Goal: Information Seeking & Learning: Learn about a topic

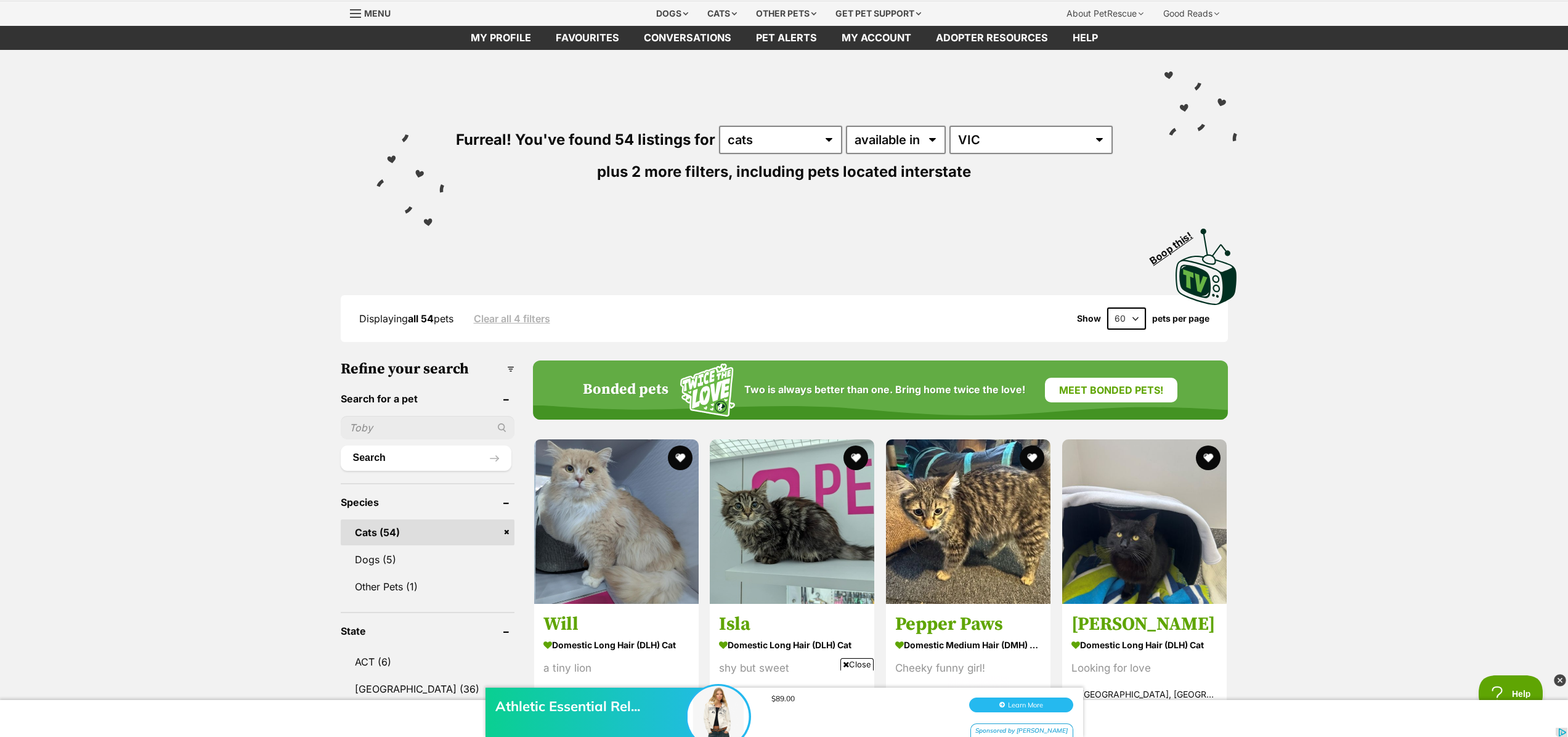
scroll to position [38, 0]
click at [607, 488] on img at bounding box center [616, 518] width 164 height 164
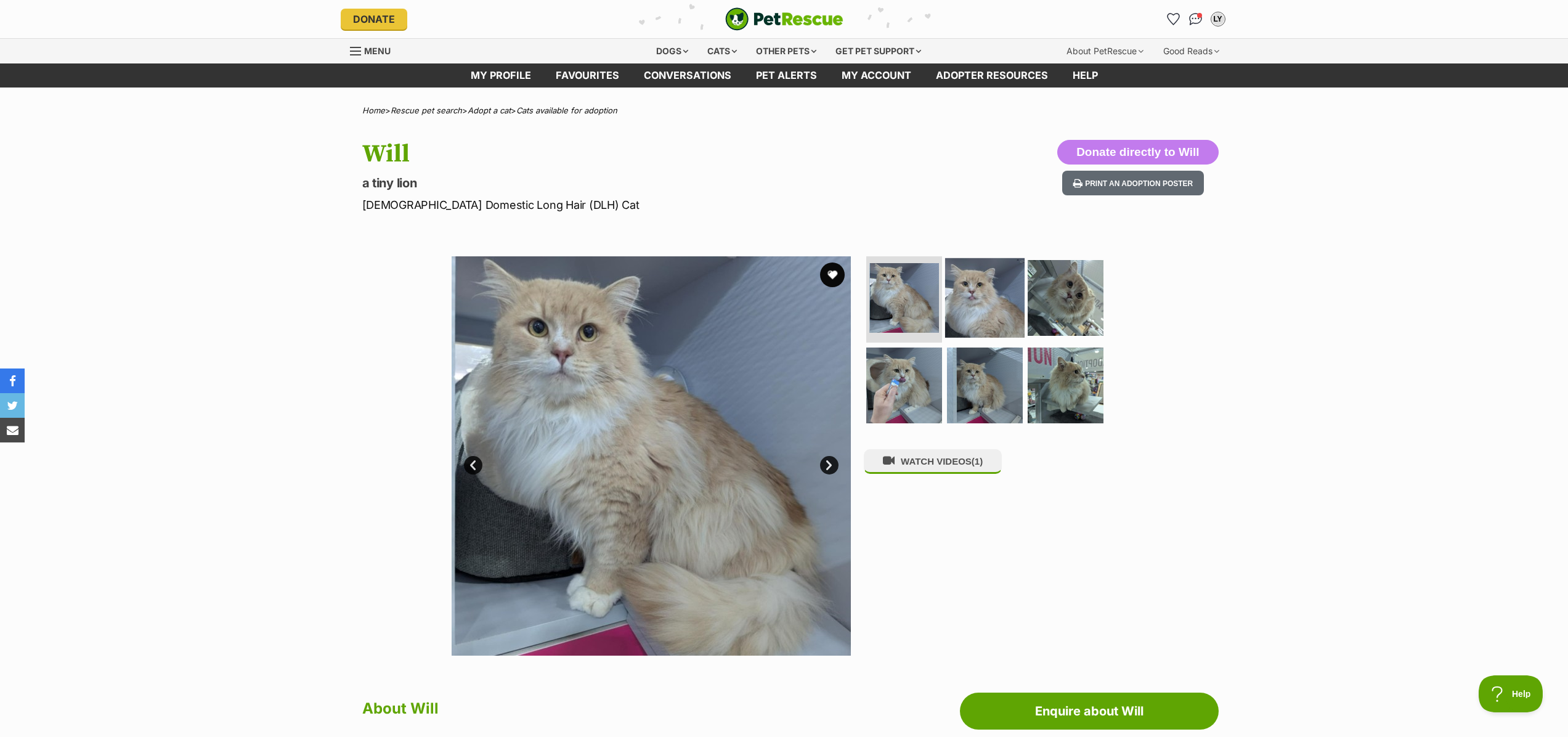
click at [994, 298] on img at bounding box center [985, 297] width 79 height 79
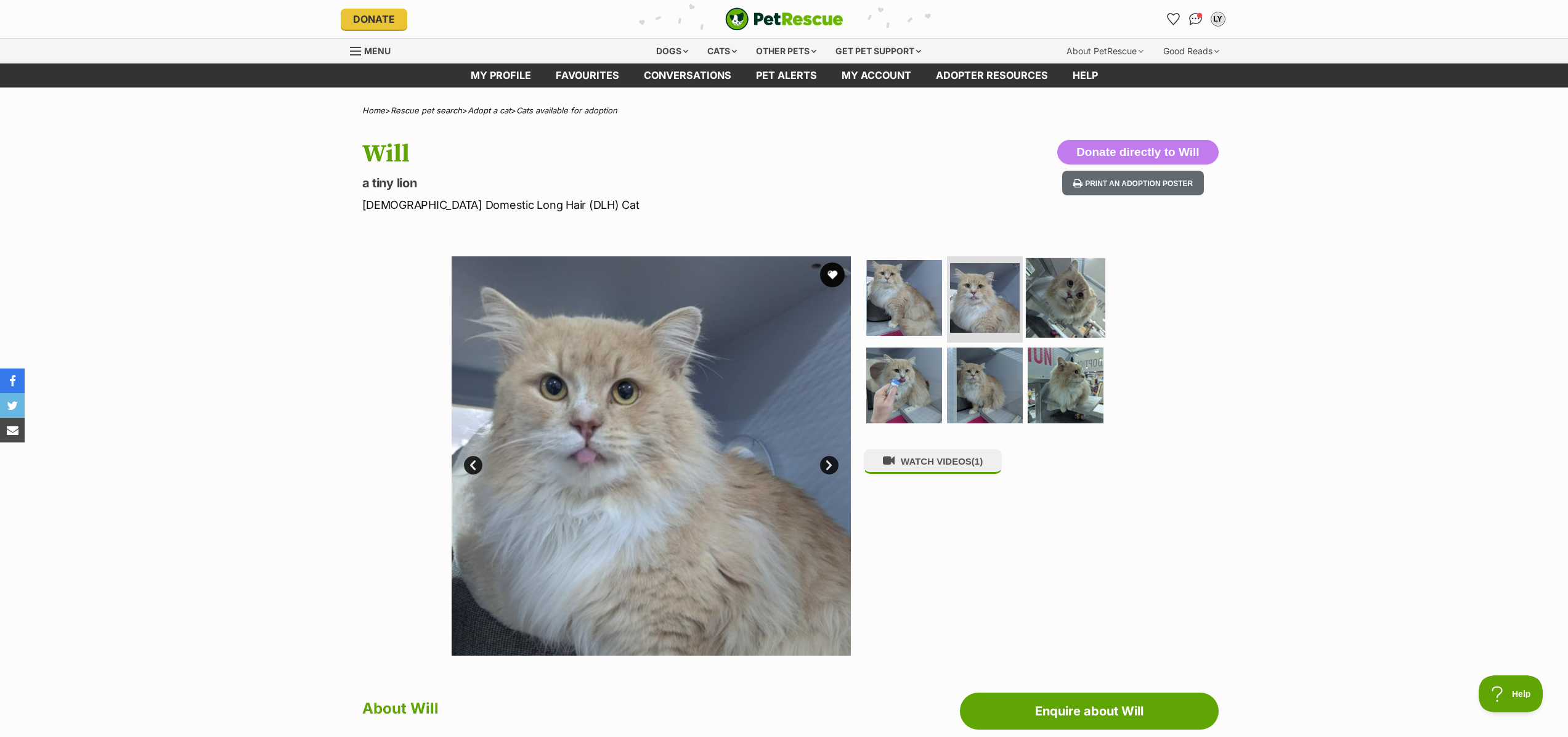
click at [1069, 299] on img at bounding box center [1065, 297] width 79 height 79
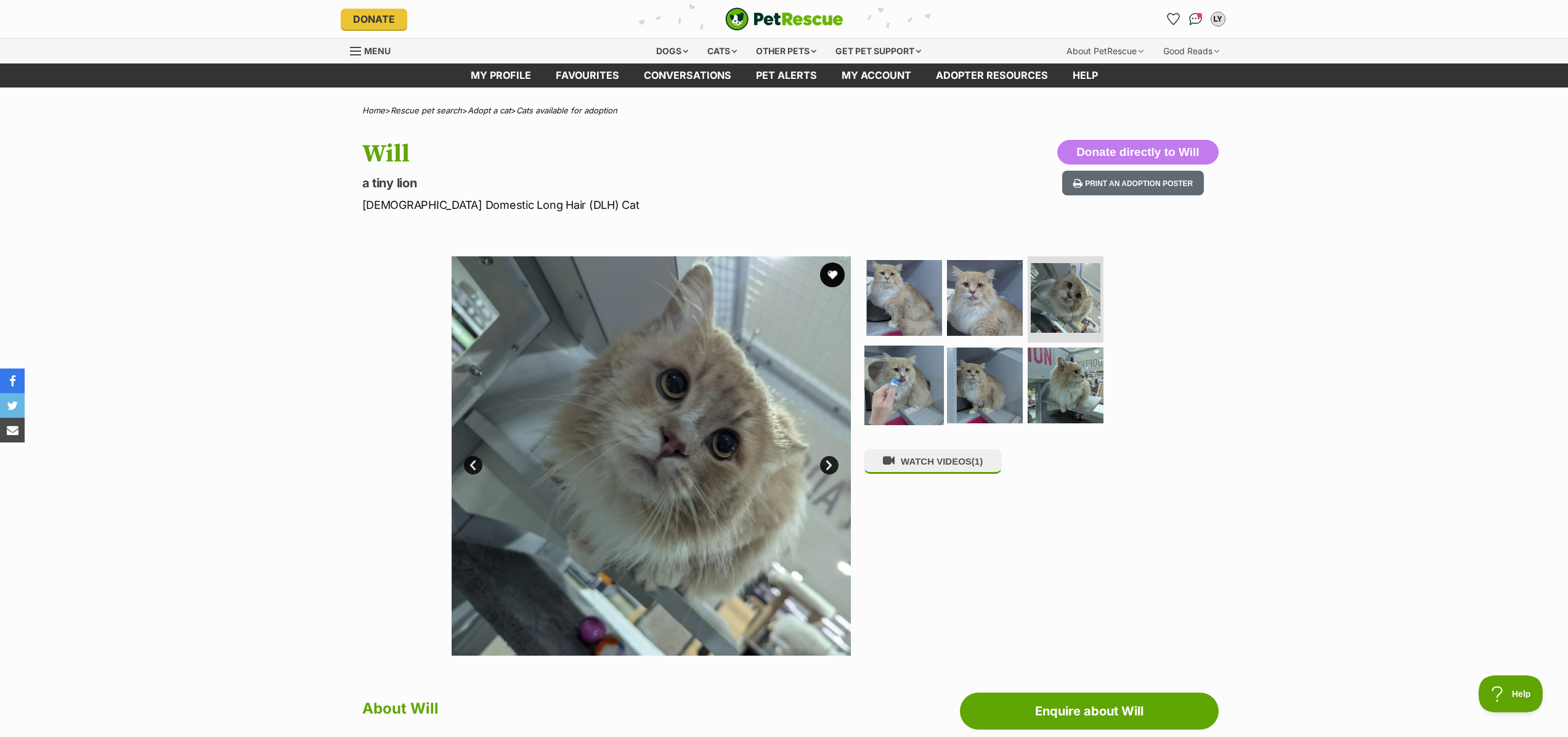
click at [934, 389] on img at bounding box center [903, 384] width 79 height 79
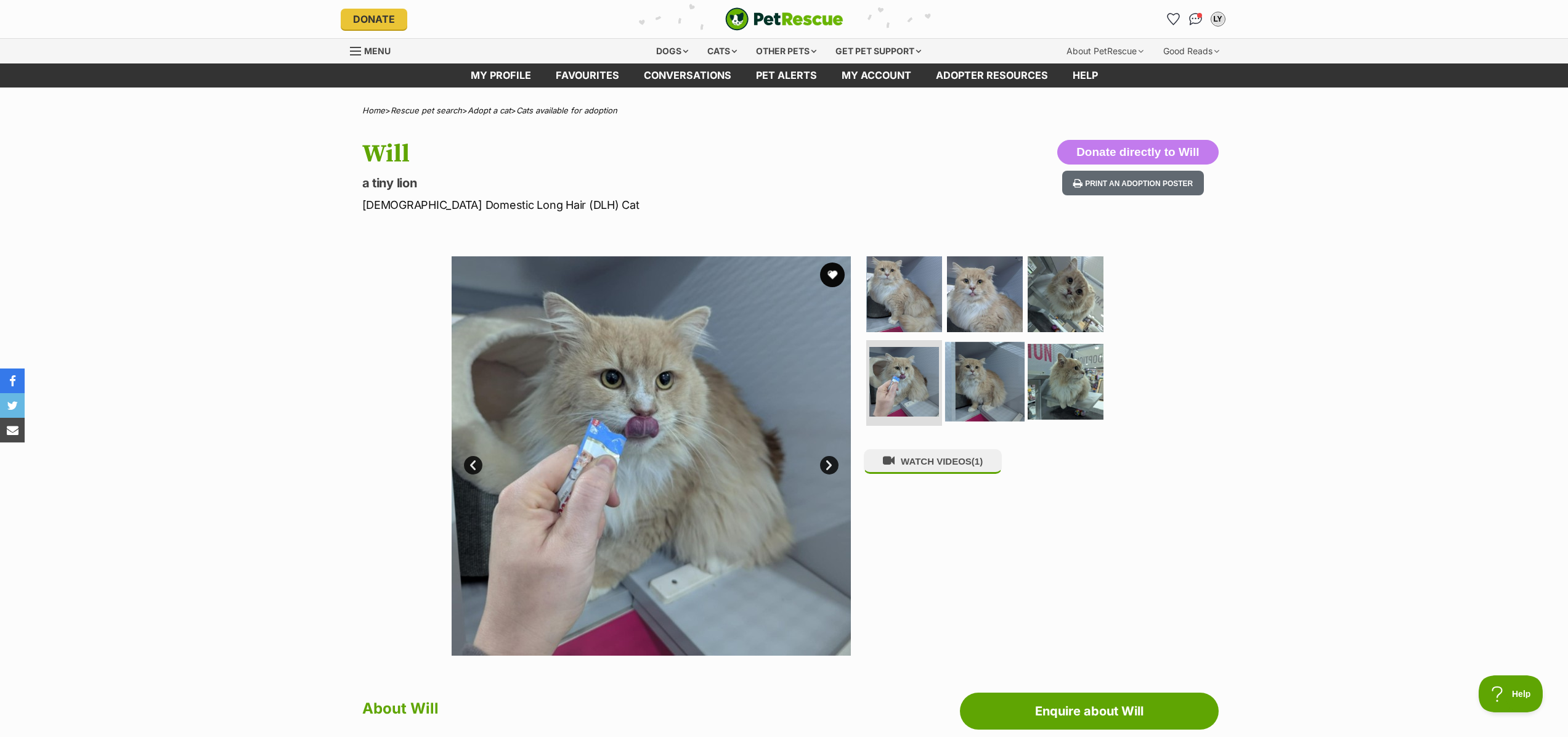
click at [968, 389] on img at bounding box center [985, 380] width 79 height 79
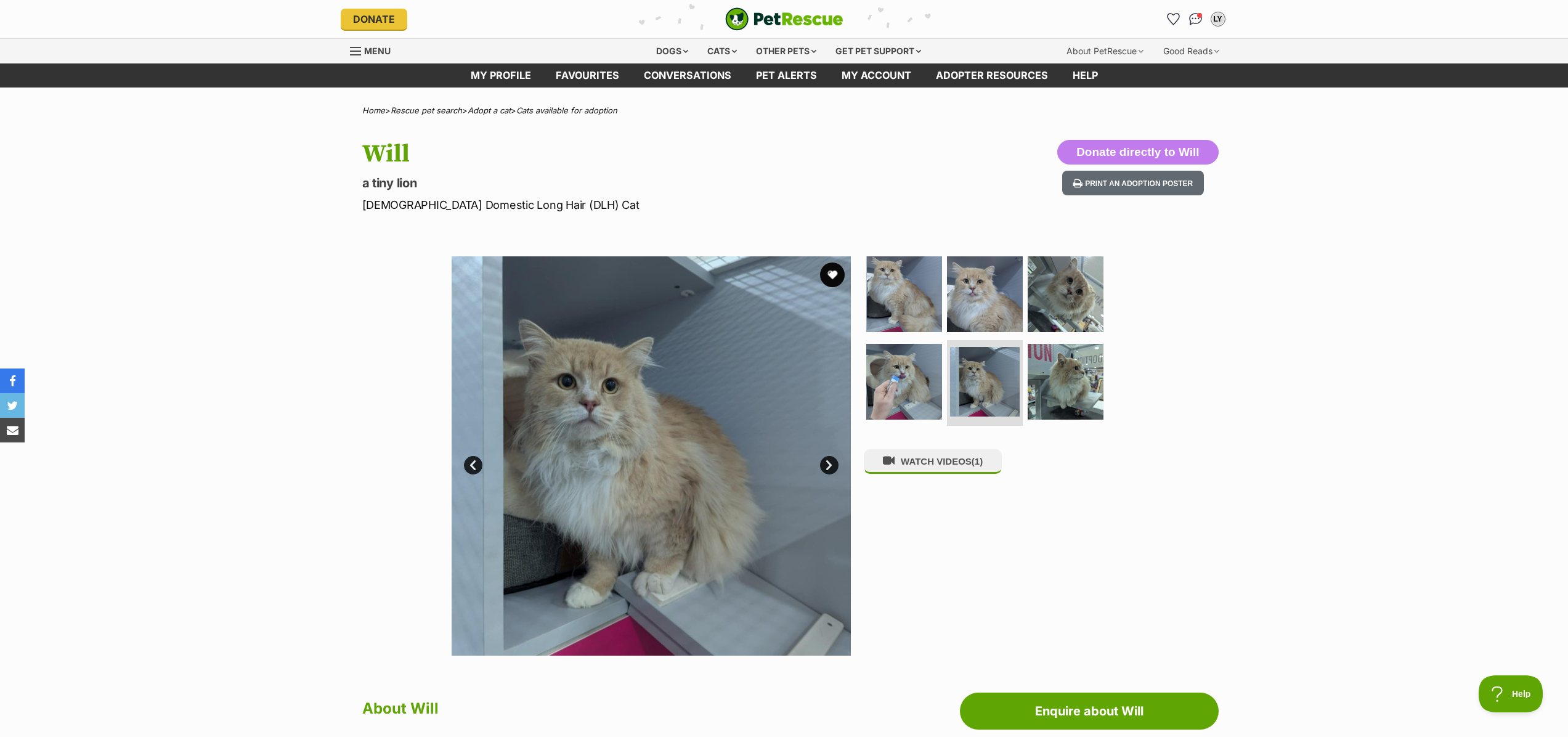
click at [1138, 333] on div "Available 5 of 6 images 5 of 6 images 5 of 6 images 5 of 6 images 5 of 6 images…" at bounding box center [784, 447] width 1568 height 418
click at [1059, 368] on img at bounding box center [1065, 380] width 79 height 79
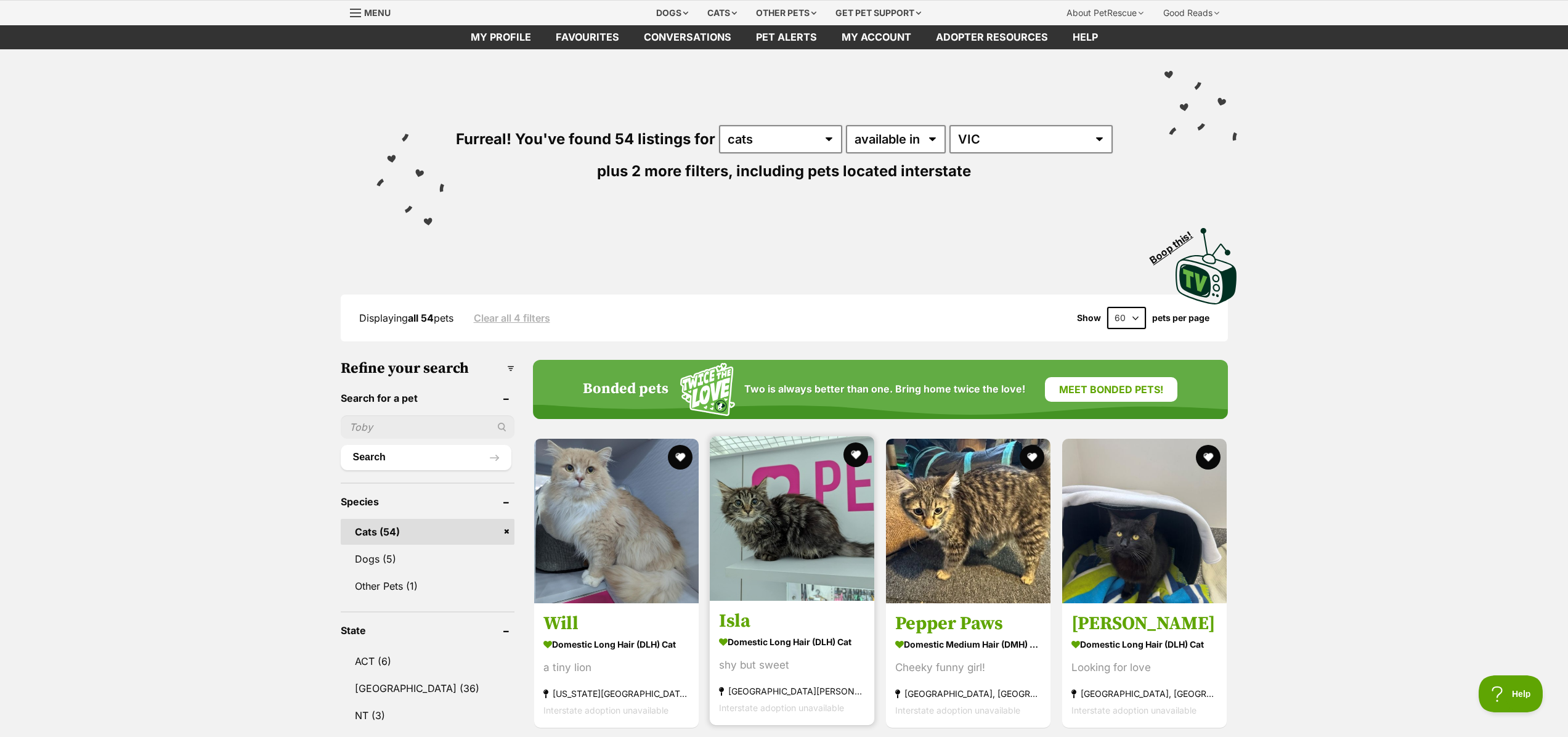
click at [766, 549] on img at bounding box center [792, 518] width 164 height 164
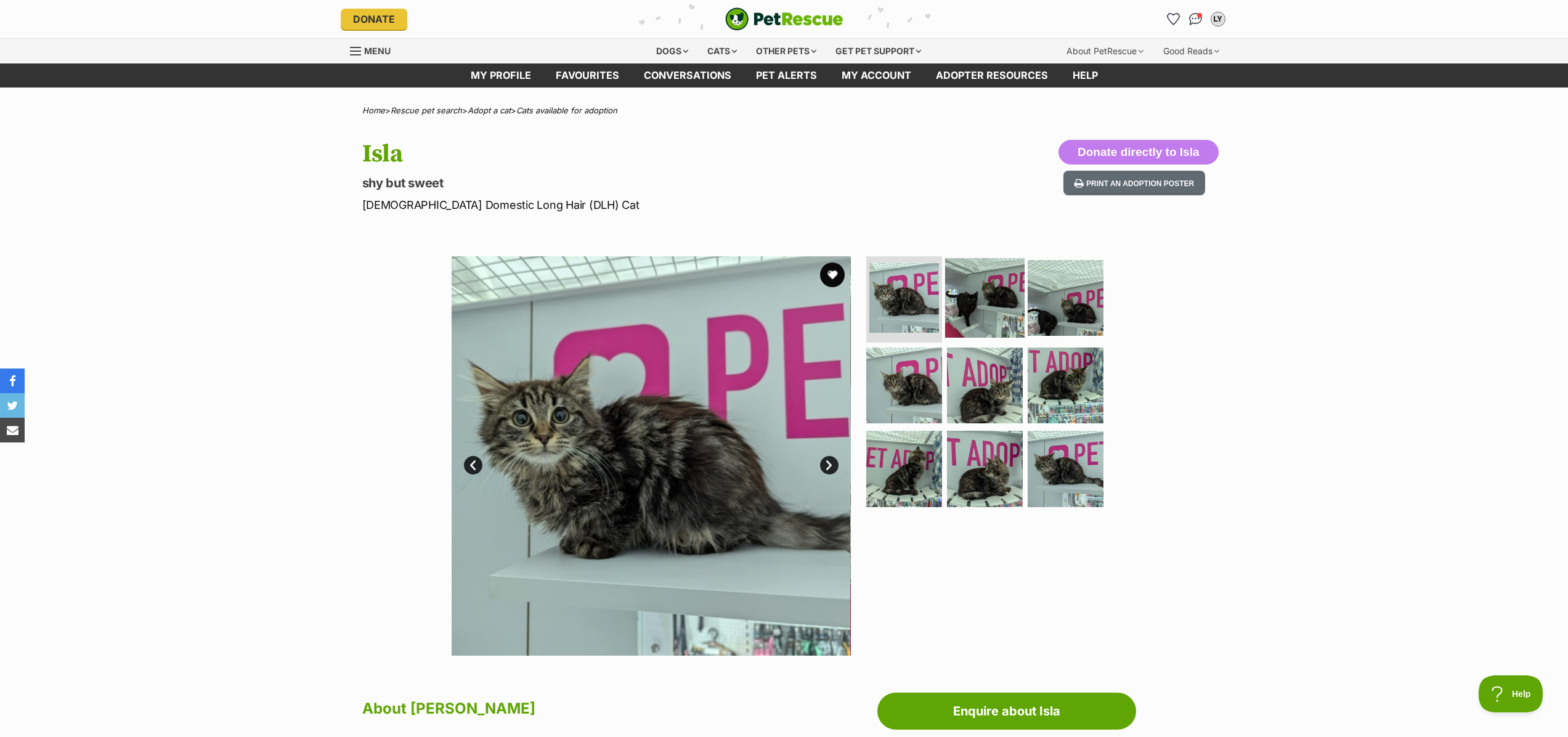
click at [972, 313] on img at bounding box center [985, 297] width 79 height 79
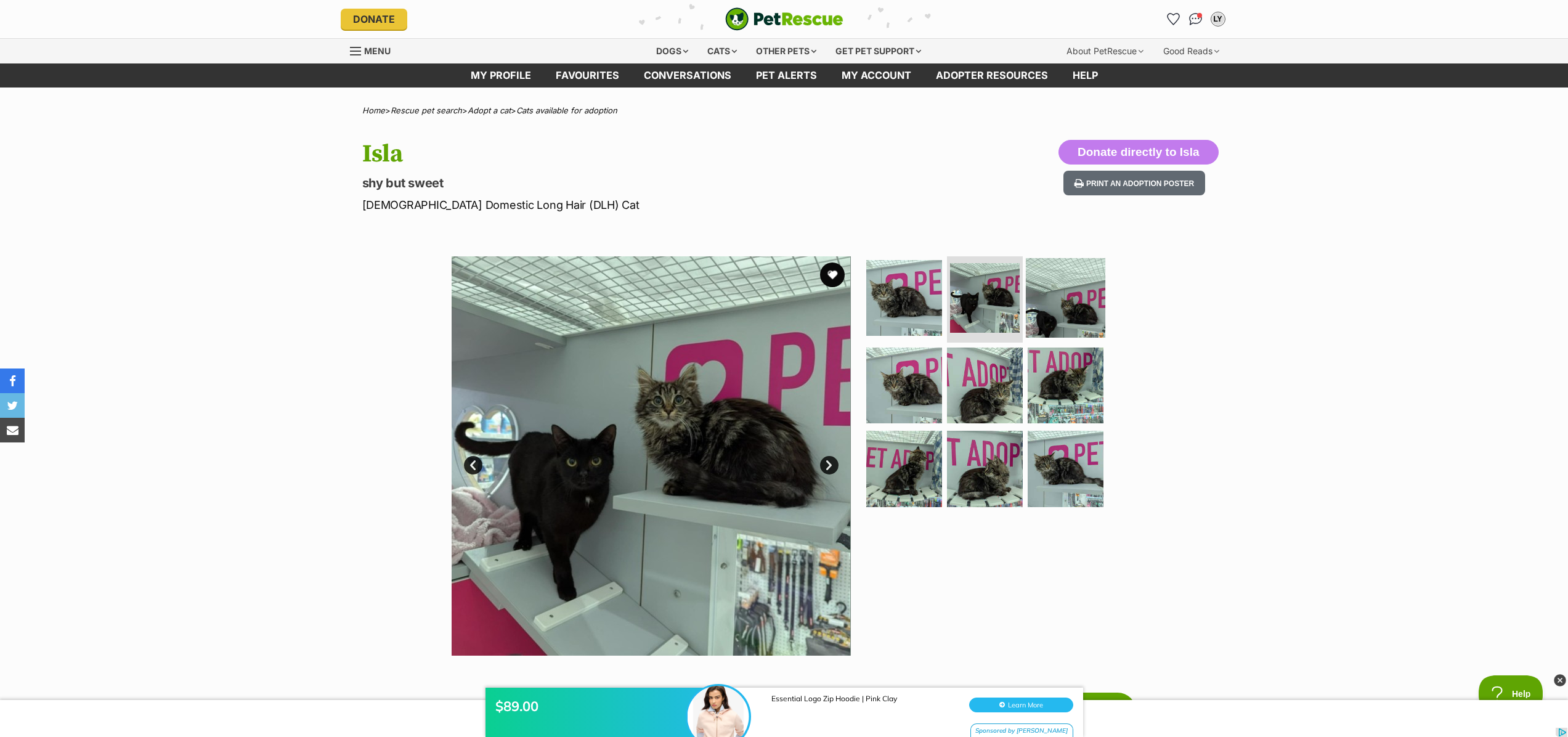
click at [1083, 307] on img at bounding box center [1065, 297] width 79 height 79
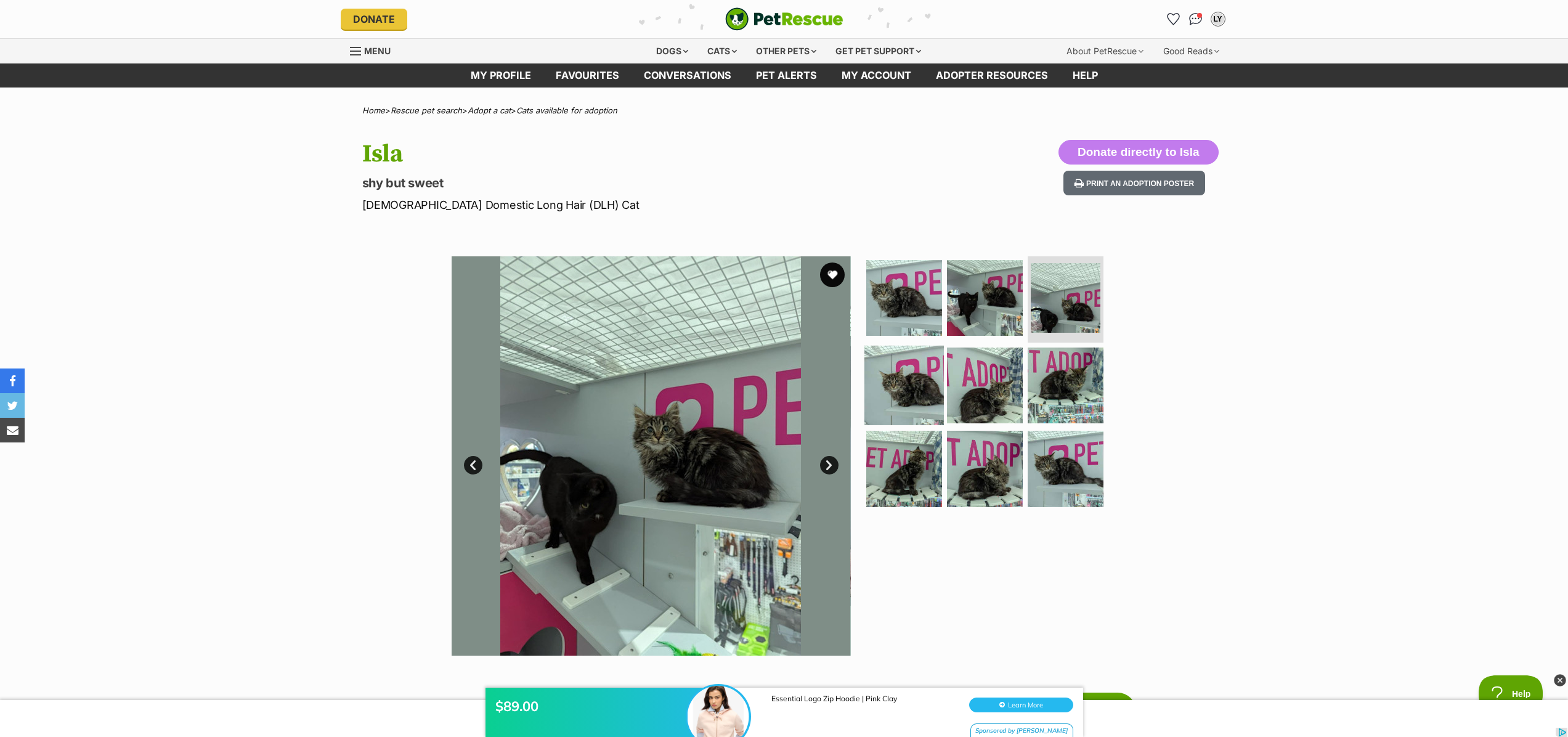
click at [924, 400] on img at bounding box center [903, 384] width 79 height 79
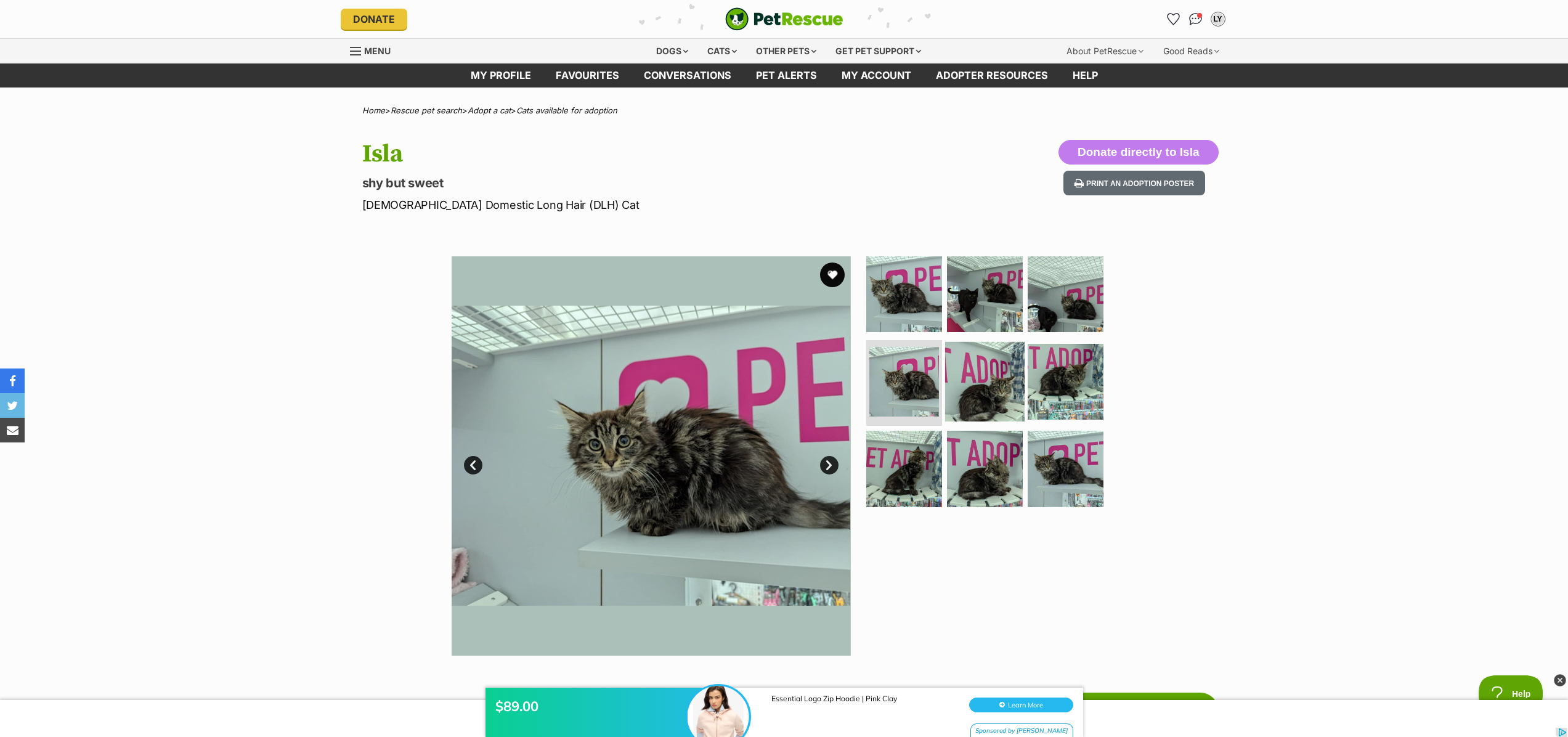
click at [970, 392] on img at bounding box center [985, 380] width 79 height 79
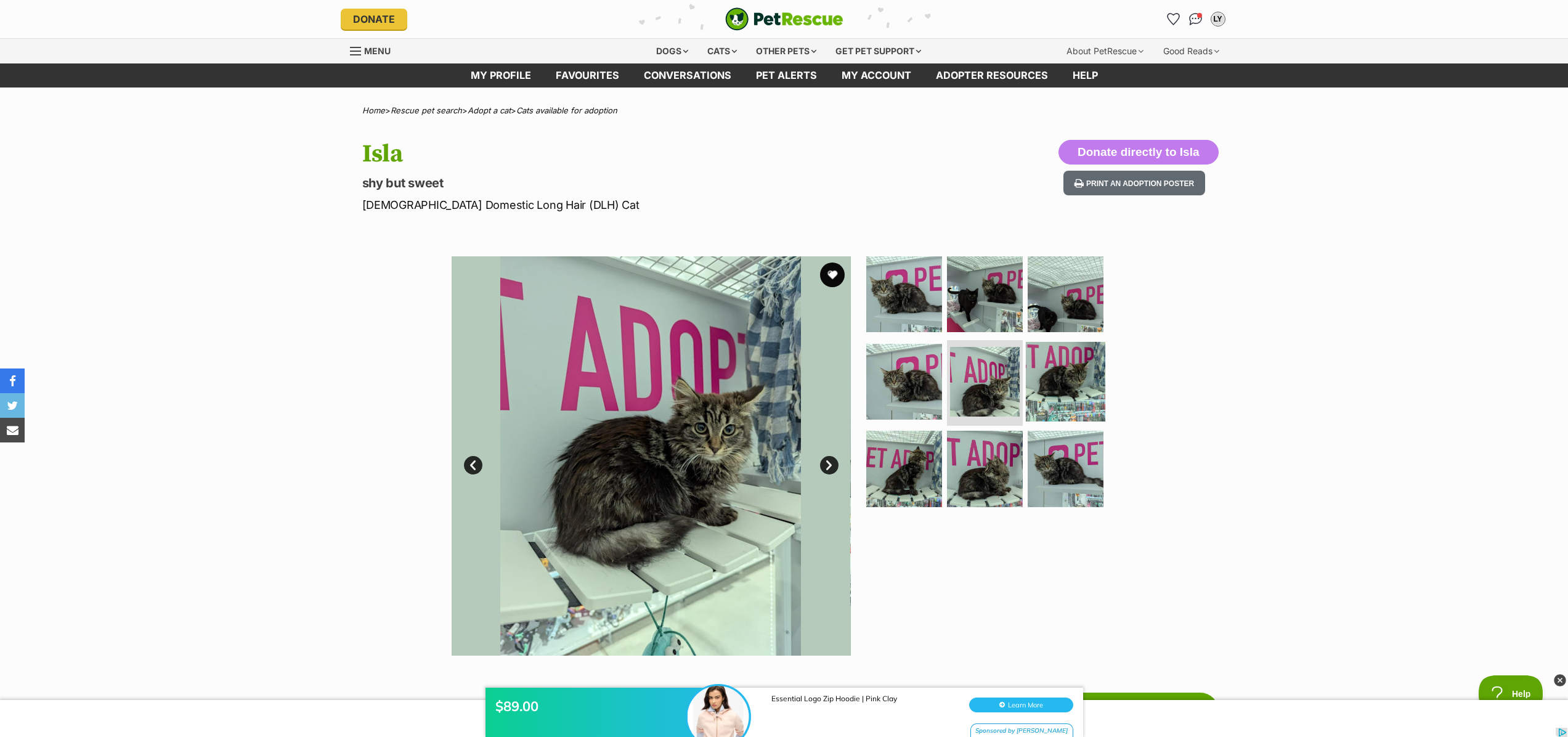
click at [1072, 399] on img at bounding box center [1065, 380] width 79 height 79
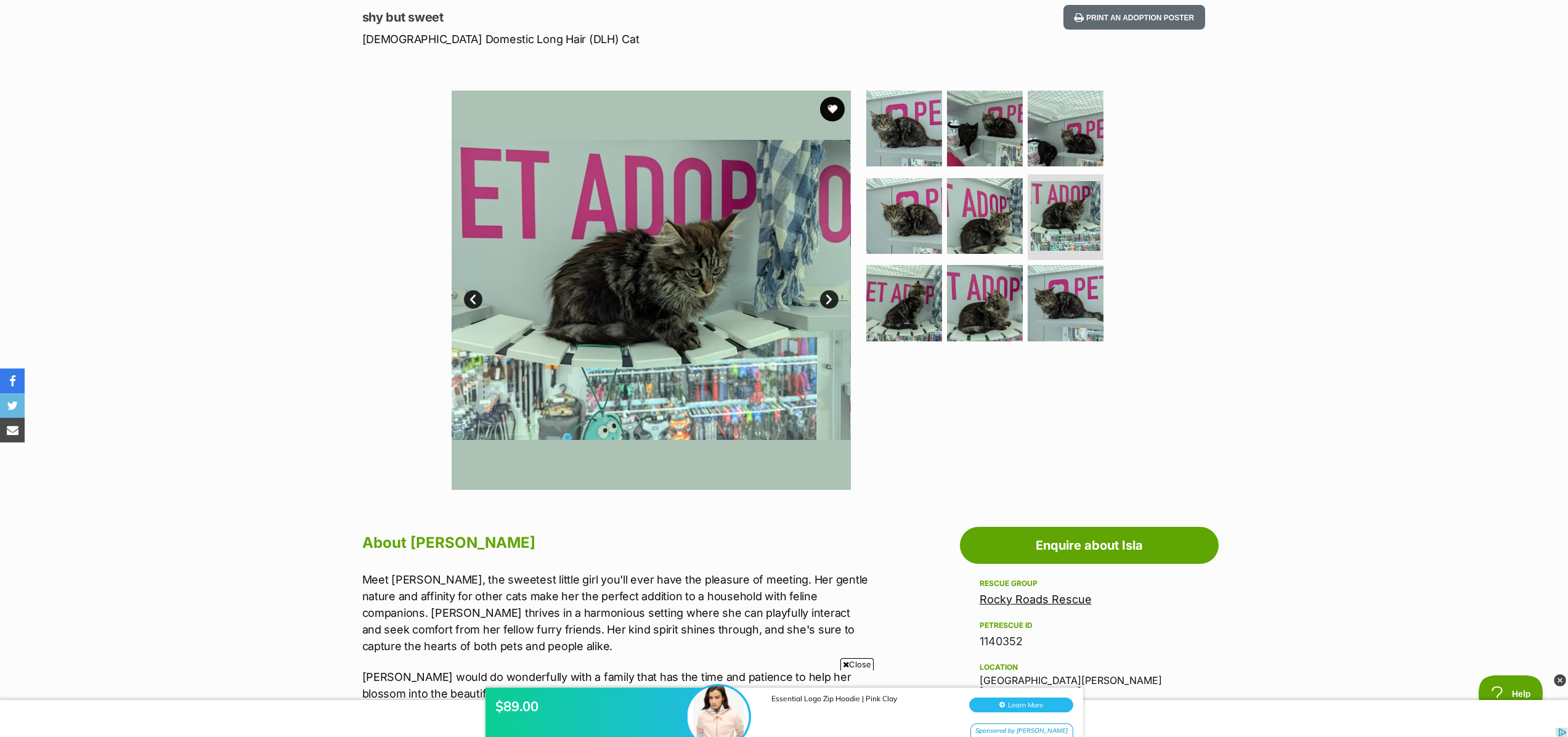
scroll to position [94, 0]
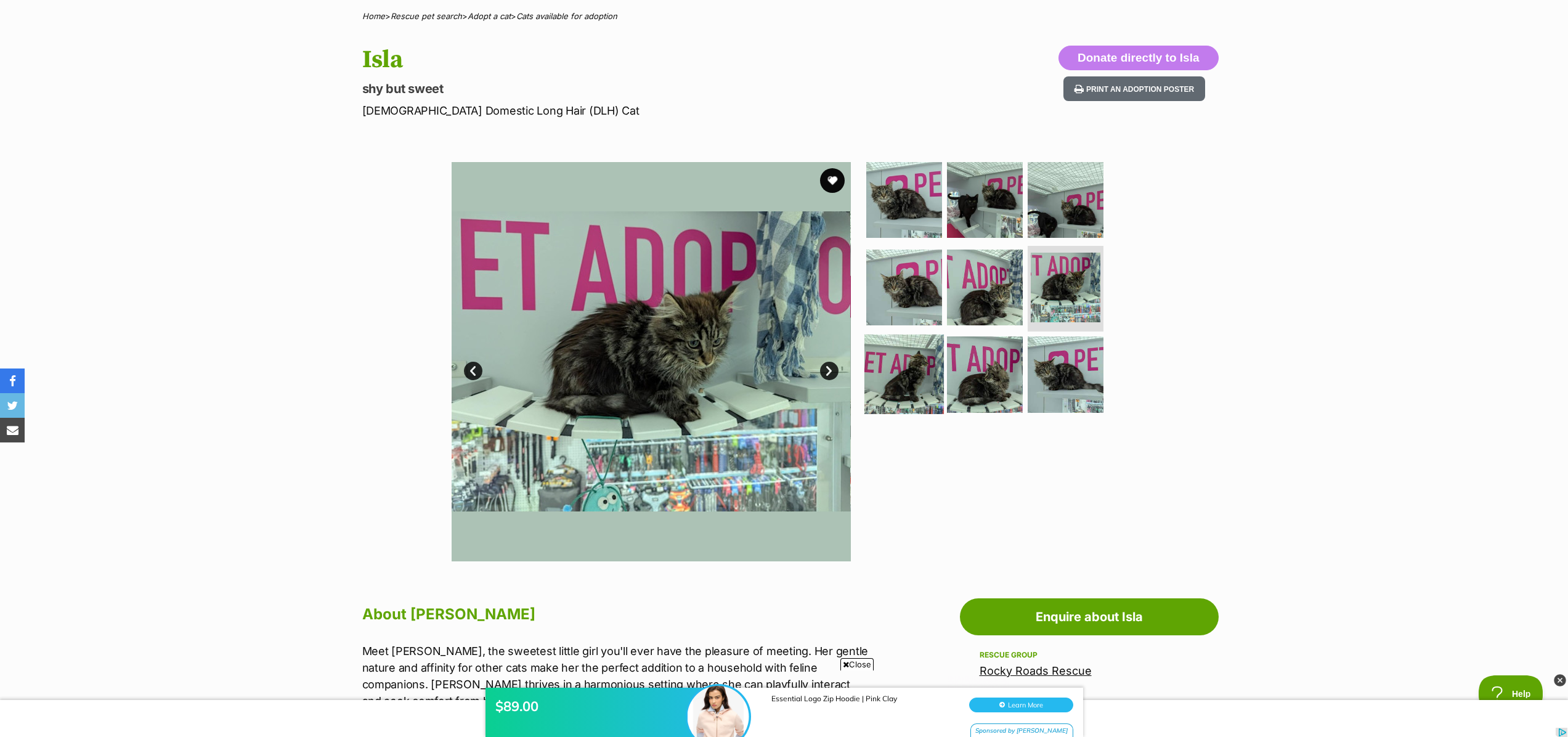
click at [931, 376] on img at bounding box center [903, 374] width 79 height 79
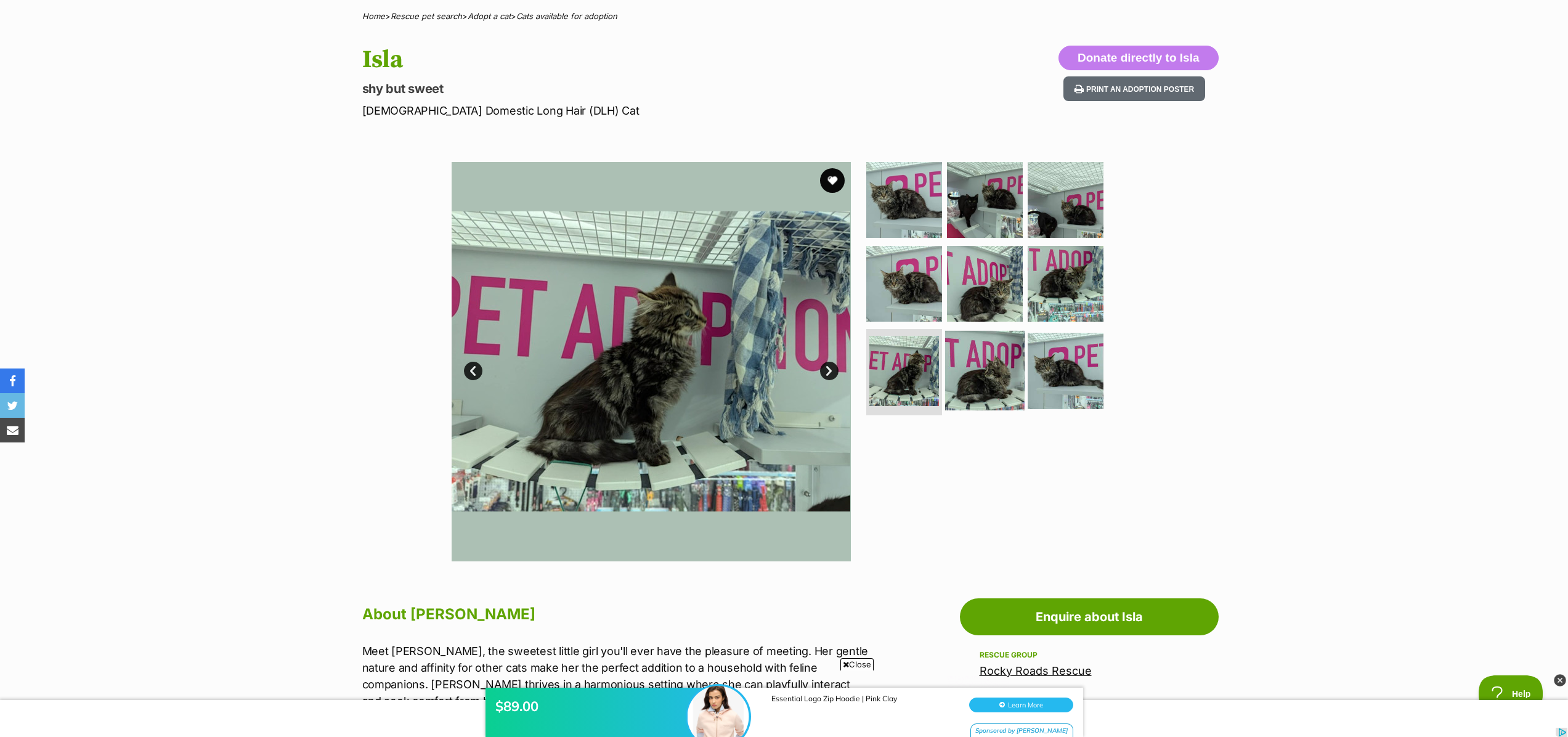
click at [991, 375] on img at bounding box center [985, 370] width 79 height 79
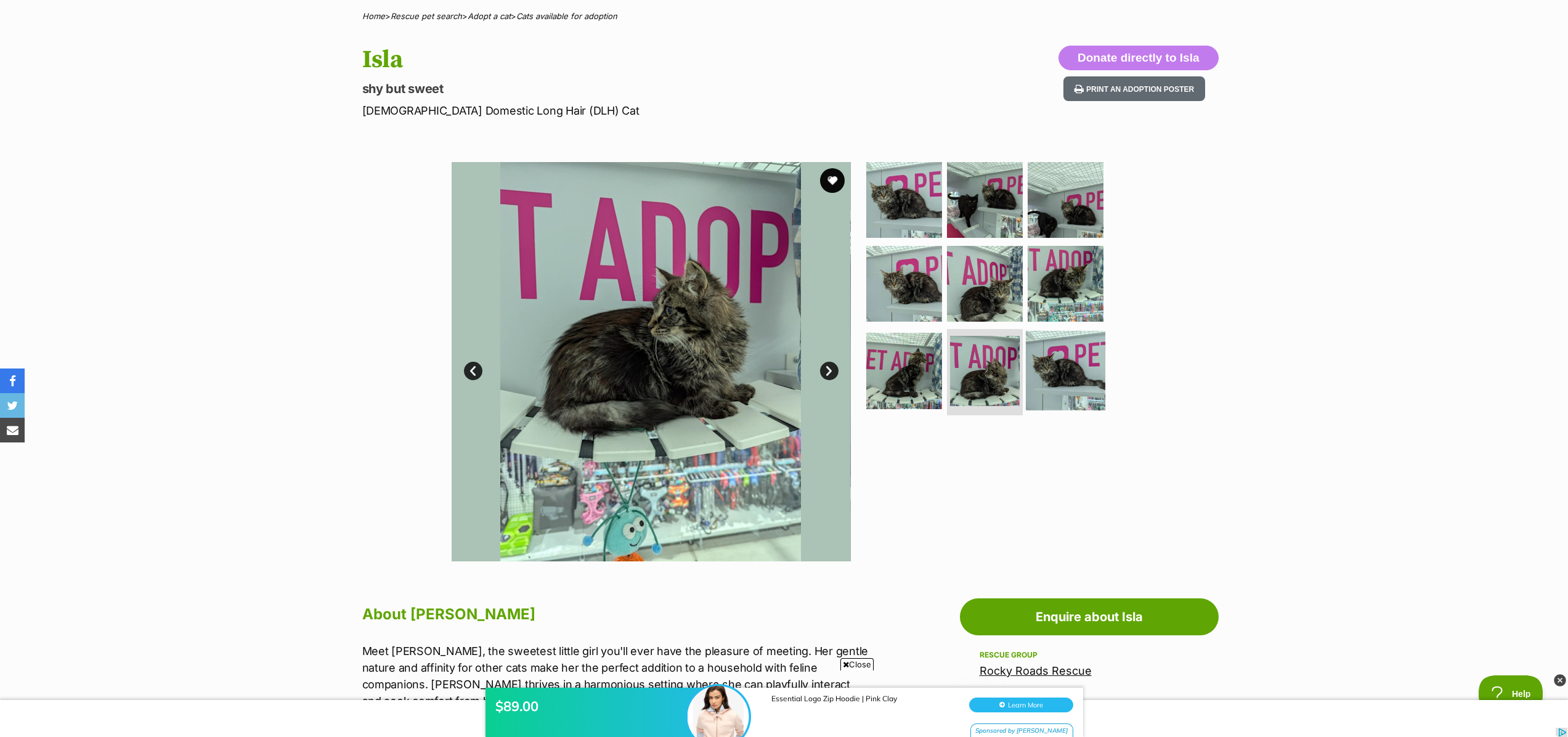
click at [1052, 365] on img at bounding box center [1065, 370] width 79 height 79
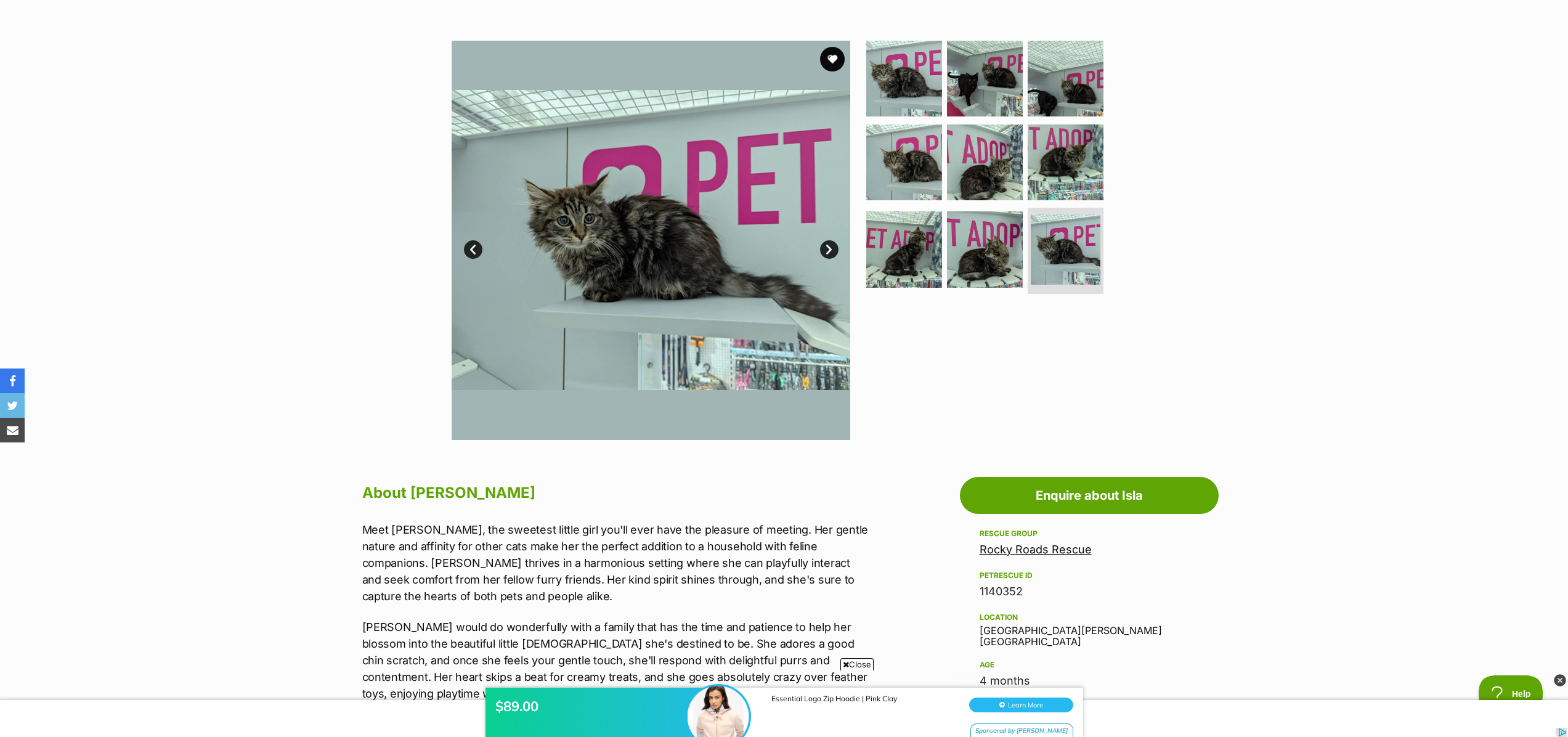
scroll to position [204, 0]
